Goal: Task Accomplishment & Management: Use online tool/utility

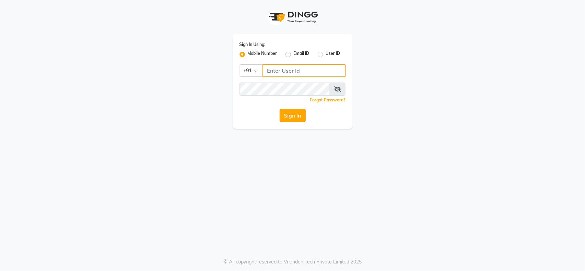
type input "846900096"
click at [288, 115] on button "Sign In" at bounding box center [292, 115] width 26 height 13
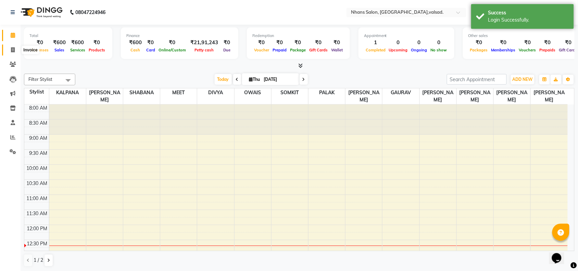
click at [13, 50] on icon at bounding box center [13, 49] width 4 height 5
select select "3706"
select select "service"
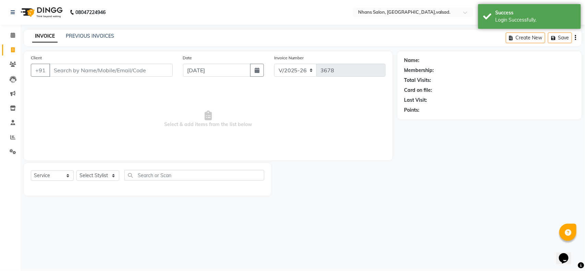
click at [109, 61] on div "Client +91" at bounding box center [102, 68] width 152 height 28
click at [108, 67] on input "Client" at bounding box center [110, 70] width 123 height 13
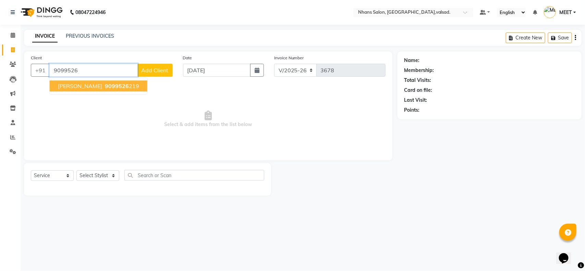
click at [107, 86] on span "9099526" at bounding box center [117, 86] width 24 height 7
type input "9099526219"
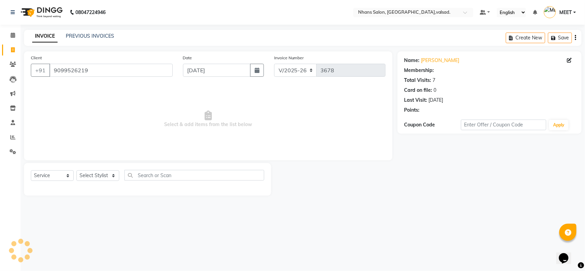
select select "1: Object"
click at [109, 170] on div "Select Service Product Membership Package Voucher Prepaid Gift Card Select Styl…" at bounding box center [147, 178] width 233 height 16
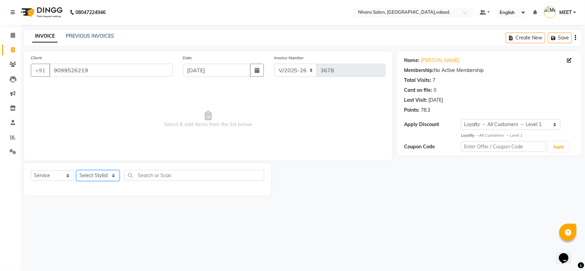
click at [108, 174] on select "Select Stylist [PERSON_NAME] DIVYA [PERSON_NAME] [PERSON_NAME] MEET OWAIS PALAK…" at bounding box center [97, 175] width 43 height 11
select select "20135"
click at [76, 170] on select "Select Stylist [PERSON_NAME] DIVYA [PERSON_NAME] [PERSON_NAME] MEET OWAIS PALAK…" at bounding box center [97, 175] width 43 height 11
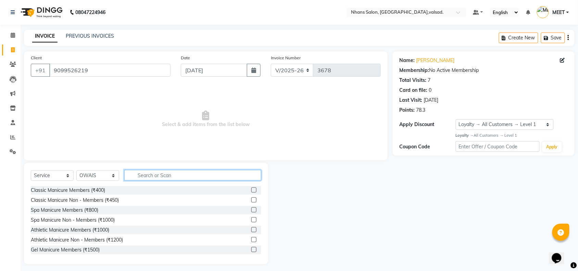
click at [151, 172] on input "text" at bounding box center [192, 175] width 137 height 11
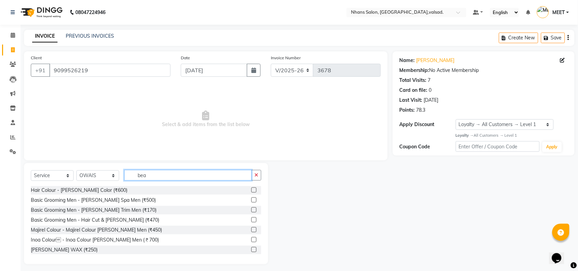
type input "bea"
click at [132, 206] on div "Basic Grooming Men - [PERSON_NAME] Trim Men (₹170)" at bounding box center [146, 210] width 230 height 9
click at [183, 208] on div "Basic Grooming Men - [PERSON_NAME] Trim Men (₹170)" at bounding box center [146, 210] width 230 height 9
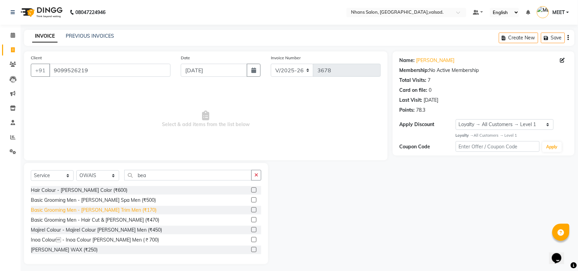
click at [124, 208] on div "Basic Grooming Men - [PERSON_NAME] Trim Men (₹170)" at bounding box center [94, 209] width 126 height 7
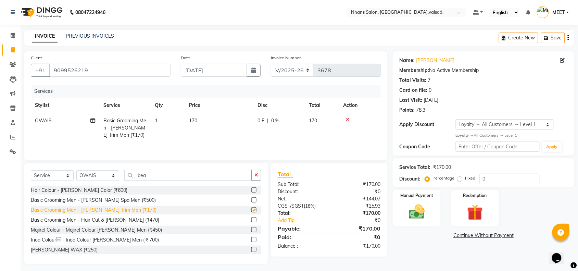
checkbox input "false"
click at [259, 172] on button "button" at bounding box center [256, 175] width 10 height 11
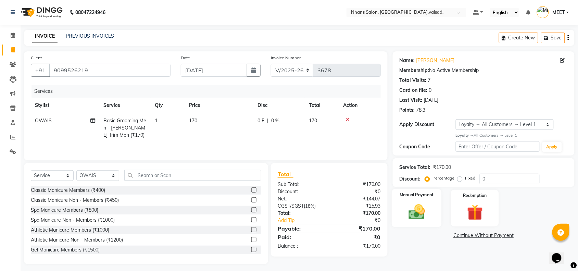
click at [422, 203] on img at bounding box center [416, 211] width 27 height 19
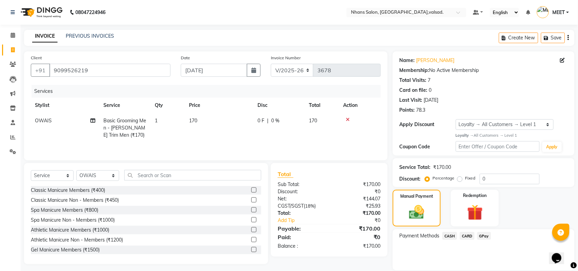
click at [466, 233] on span "CARD" at bounding box center [467, 236] width 15 height 8
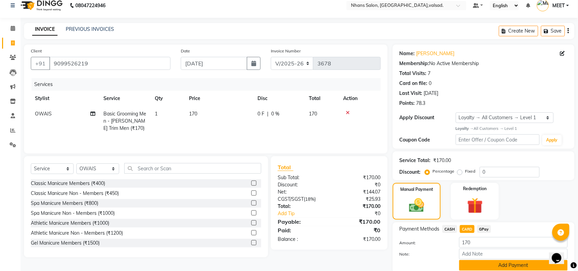
scroll to position [7, 0]
click at [488, 265] on button "Add Payment" at bounding box center [513, 265] width 109 height 11
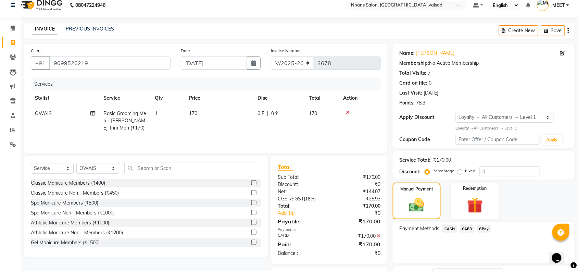
scroll to position [62, 0]
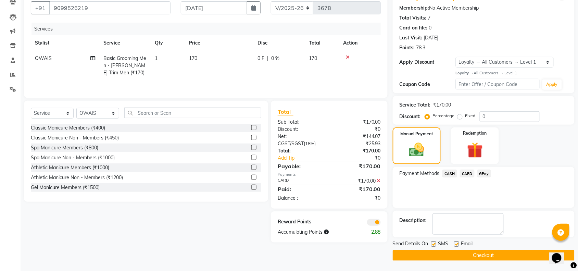
click at [485, 255] on button "Checkout" at bounding box center [484, 255] width 182 height 11
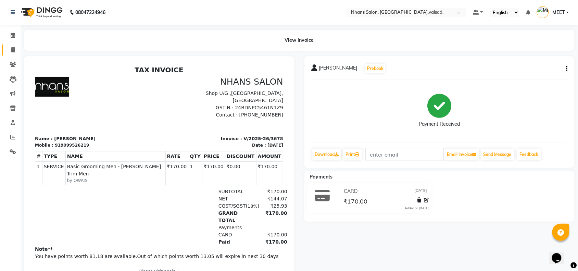
click at [6, 52] on link "Invoice" at bounding box center [10, 50] width 16 height 11
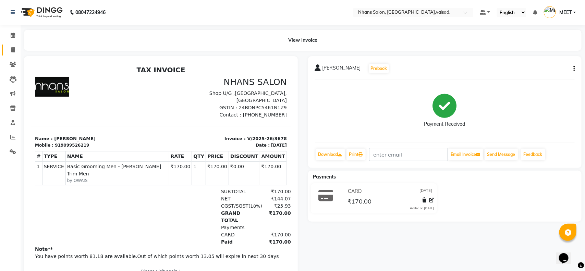
select select "3706"
select select "service"
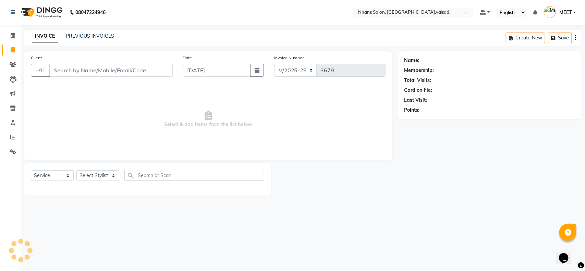
click at [83, 68] on input "Client" at bounding box center [110, 70] width 123 height 13
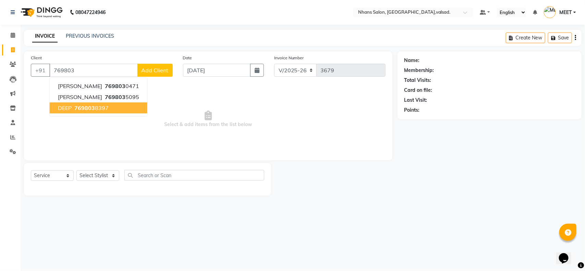
click at [67, 110] on span "DEEP" at bounding box center [65, 107] width 14 height 7
type input "7698038397"
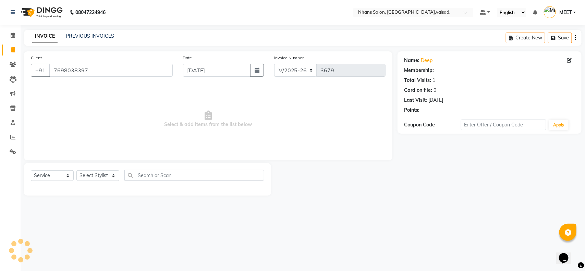
select select "1: Object"
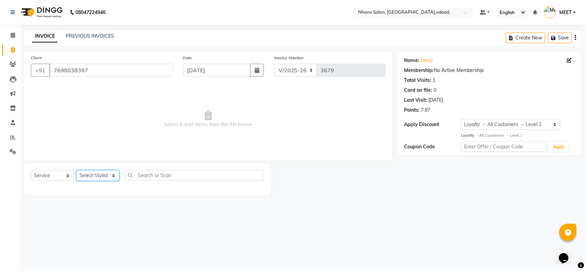
click at [103, 179] on select "Select Stylist [PERSON_NAME] DIVYA [PERSON_NAME] [PERSON_NAME] MEET OWAIS PALAK…" at bounding box center [97, 175] width 43 height 11
select select "84469"
click at [76, 170] on select "Select Stylist [PERSON_NAME] DIVYA [PERSON_NAME] [PERSON_NAME] MEET OWAIS PALAK…" at bounding box center [97, 175] width 43 height 11
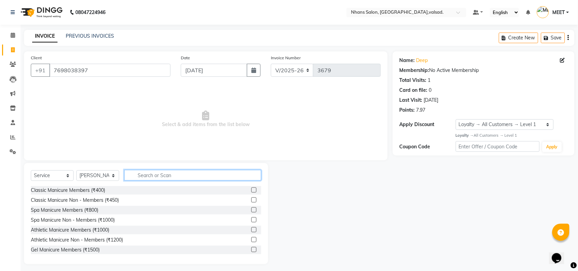
click at [201, 176] on input "text" at bounding box center [192, 175] width 137 height 11
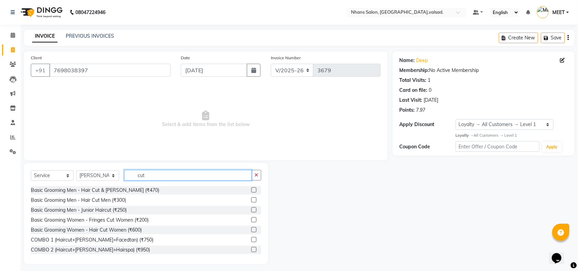
type input "cut"
click at [138, 191] on div "Basic Grooming Men - Hair Cut & [PERSON_NAME] (₹470)" at bounding box center [146, 190] width 230 height 9
click at [126, 191] on div "Basic Grooming Men - Hair Cut & [PERSON_NAME] (₹470)" at bounding box center [95, 190] width 128 height 7
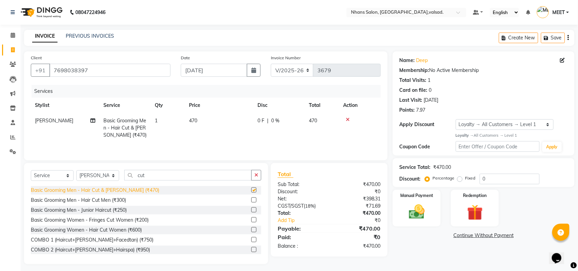
checkbox input "false"
click at [416, 215] on img at bounding box center [416, 211] width 27 height 19
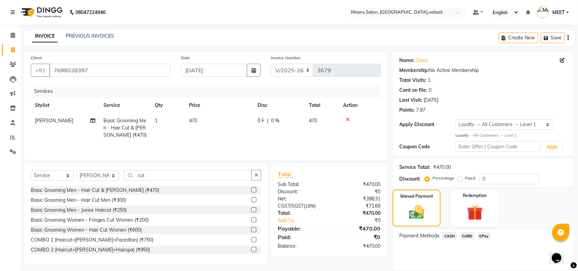
click at [480, 235] on span "GPay" at bounding box center [484, 236] width 14 height 8
click at [487, 269] on button "Add Payment" at bounding box center [513, 272] width 109 height 11
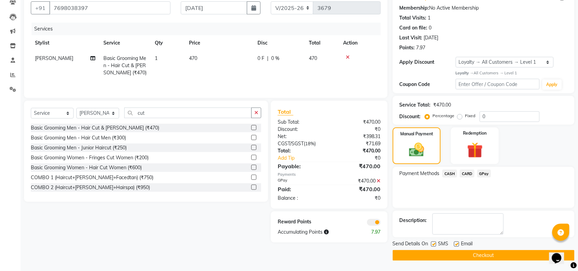
click at [477, 254] on button "Checkout" at bounding box center [484, 255] width 182 height 11
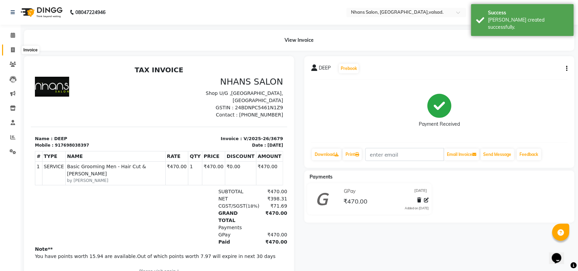
click at [14, 49] on icon at bounding box center [13, 49] width 4 height 5
select select "service"
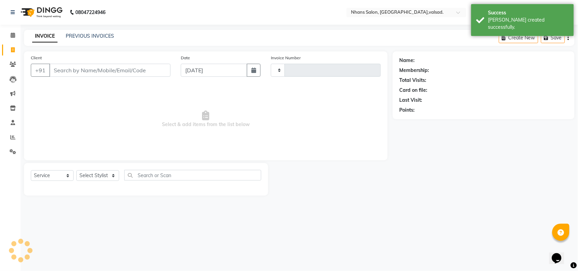
type input "3680"
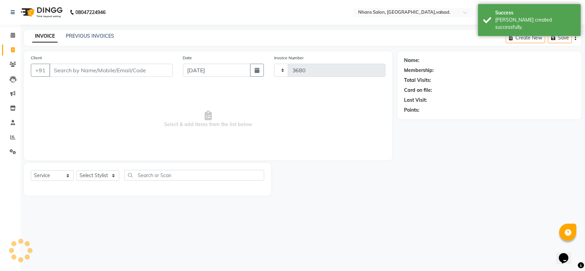
select select "3706"
click at [75, 68] on input "Client" at bounding box center [110, 70] width 123 height 13
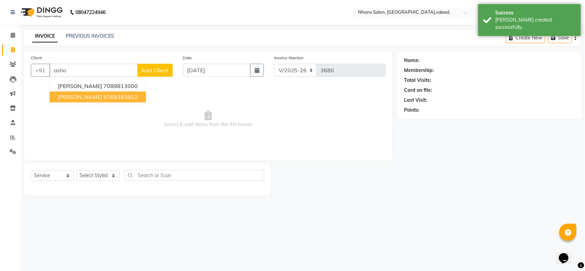
click at [66, 100] on span "[PERSON_NAME]" at bounding box center [80, 96] width 44 height 7
type input "9769383812"
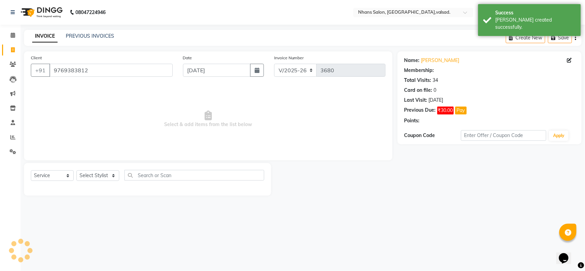
select select "1: Object"
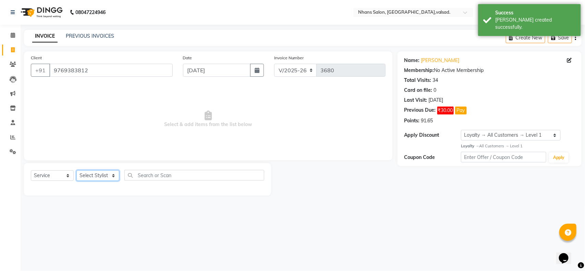
click at [94, 179] on select "Select Stylist [PERSON_NAME] DIVYA [PERSON_NAME] [PERSON_NAME] MEET OWAIS PALAK…" at bounding box center [97, 175] width 43 height 11
select select "20135"
click at [76, 170] on select "Select Stylist [PERSON_NAME] DIVYA [PERSON_NAME] [PERSON_NAME] MEET OWAIS PALAK…" at bounding box center [97, 175] width 43 height 11
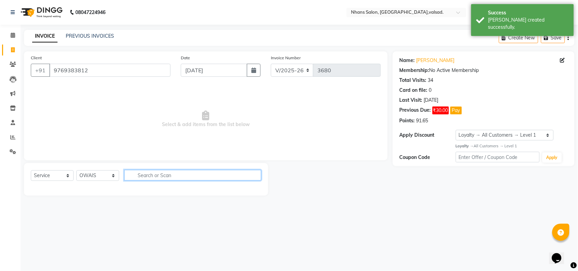
click at [151, 180] on input "text" at bounding box center [192, 175] width 137 height 11
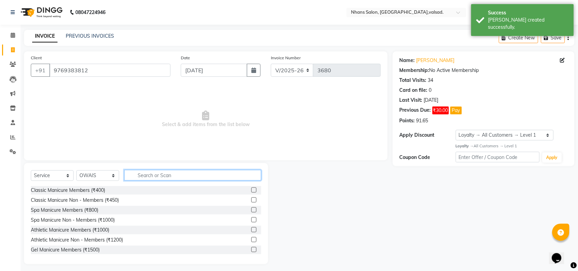
click at [151, 180] on input "text" at bounding box center [192, 175] width 137 height 11
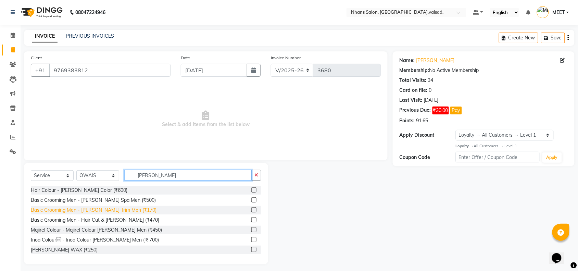
type input "[PERSON_NAME]"
click at [105, 211] on div "Basic Grooming Men - [PERSON_NAME] Trim Men (₹170)" at bounding box center [94, 209] width 126 height 7
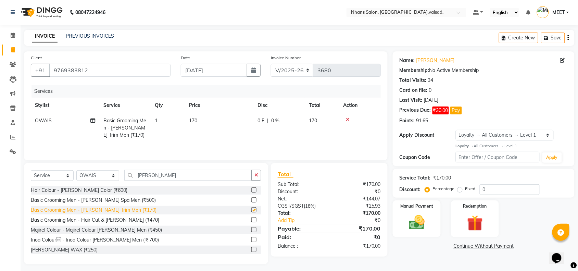
checkbox input "false"
click at [423, 201] on div "Manual Payment" at bounding box center [417, 219] width 50 height 38
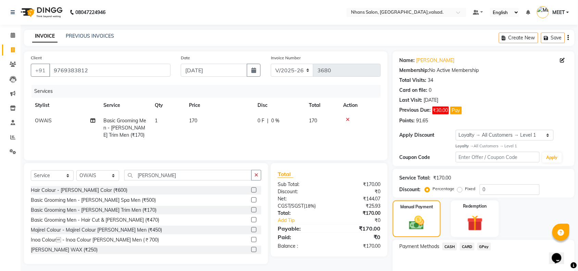
click at [478, 242] on div "Payment Methods CASH CARD GPay" at bounding box center [484, 260] width 182 height 41
click at [483, 248] on span "GPay" at bounding box center [484, 246] width 14 height 8
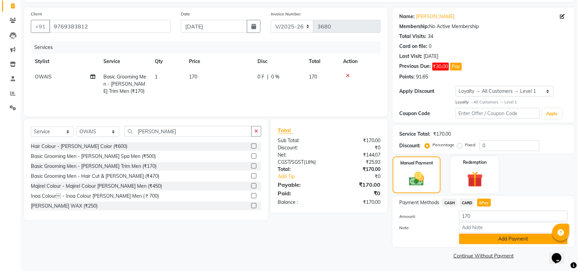
click at [476, 237] on button "Add Payment" at bounding box center [513, 239] width 109 height 11
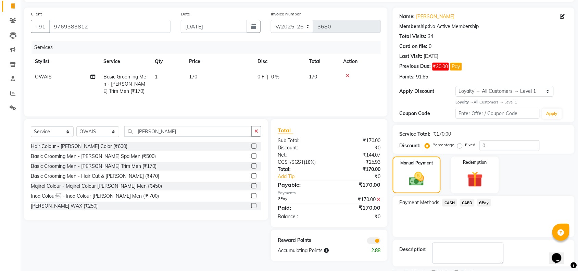
scroll to position [74, 0]
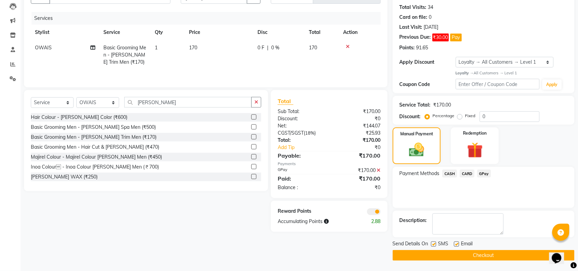
click at [470, 255] on button "Checkout" at bounding box center [484, 255] width 182 height 11
